Goal: Task Accomplishment & Management: Manage account settings

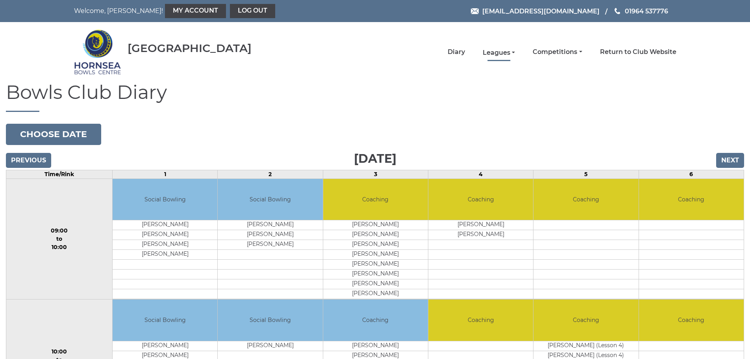
click at [515, 51] on link "Leagues" at bounding box center [499, 52] width 32 height 9
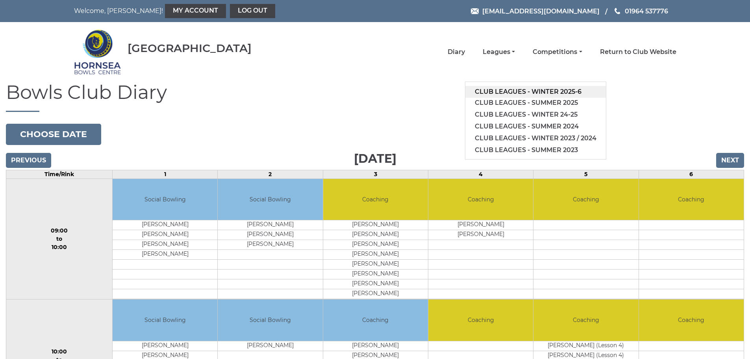
click at [553, 89] on link "Club leagues - Winter 2025-6" at bounding box center [535, 92] width 141 height 12
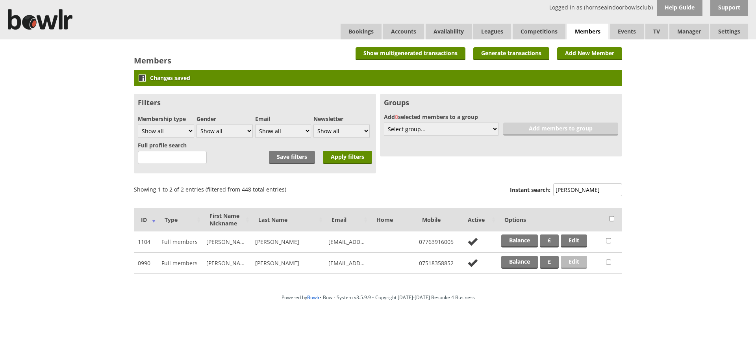
type input "doak"
click at [569, 261] on link "Edit" at bounding box center [574, 261] width 26 height 13
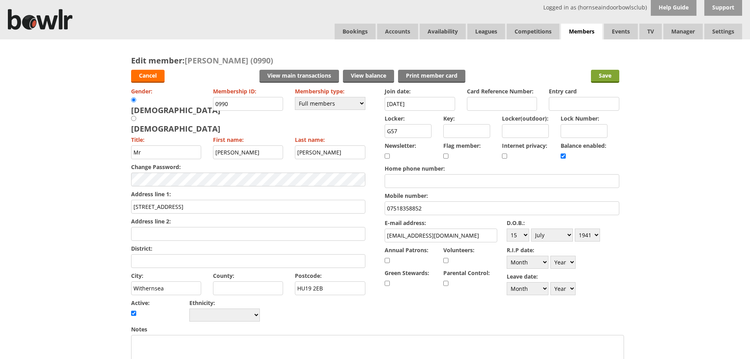
click at [611, 76] on input "Save" at bounding box center [605, 76] width 28 height 13
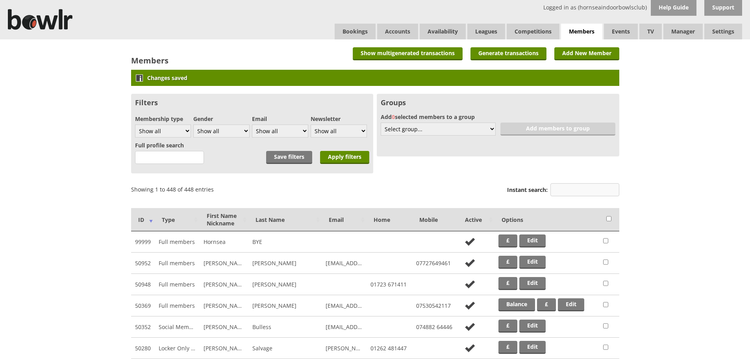
click at [570, 189] on input "Instant search:" at bounding box center [584, 189] width 69 height 13
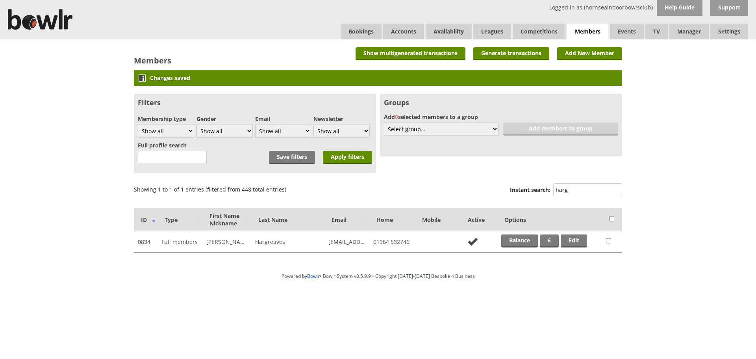
type input "harg"
